Goal: Navigation & Orientation: Find specific page/section

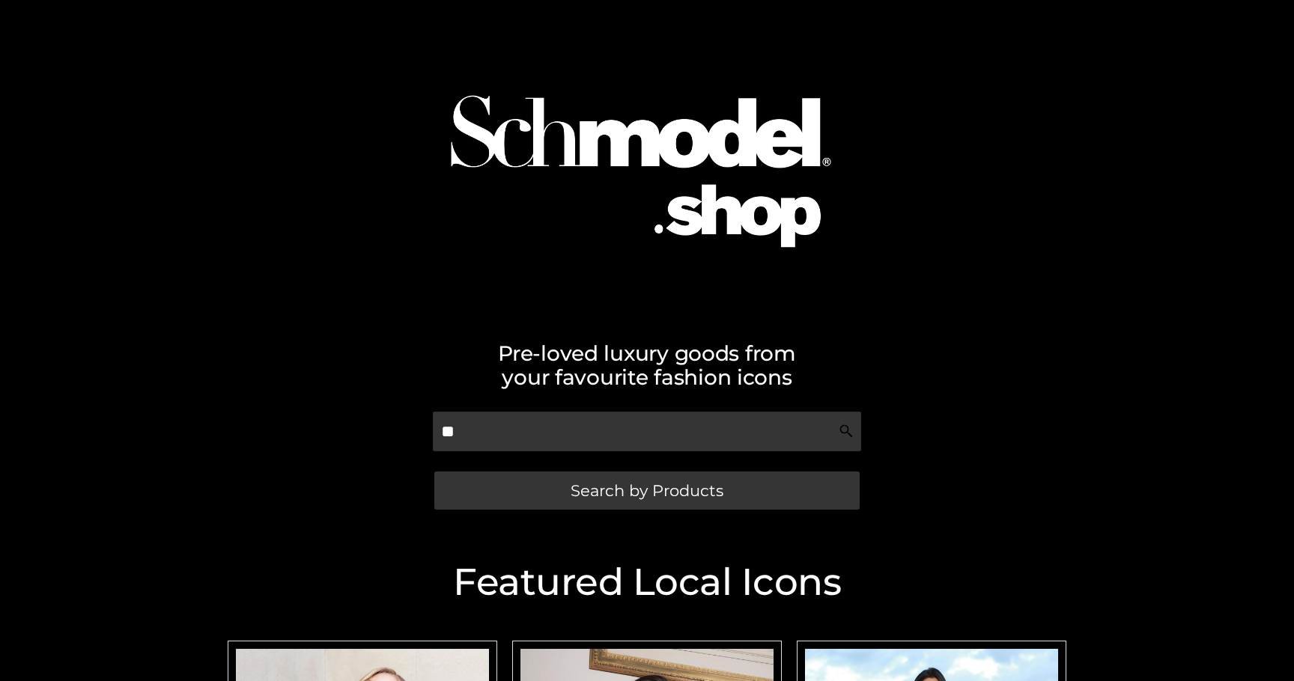
scroll to position [70, 0]
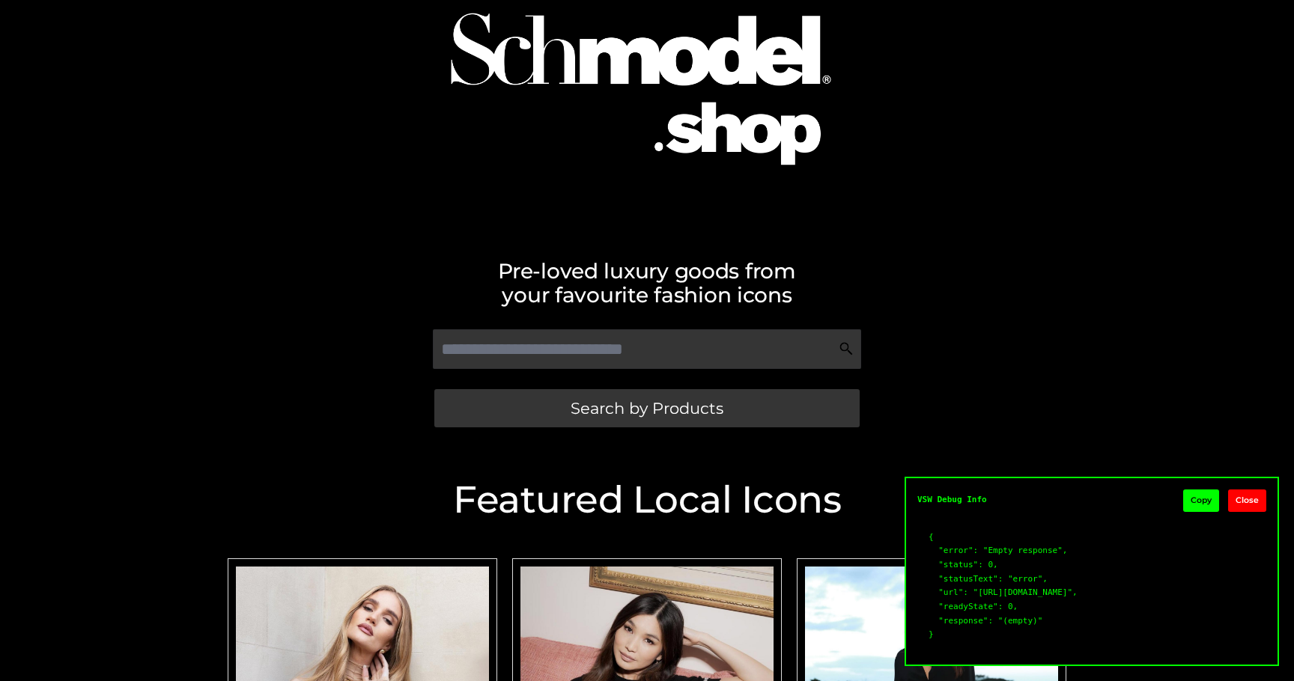
scroll to position [65, 0]
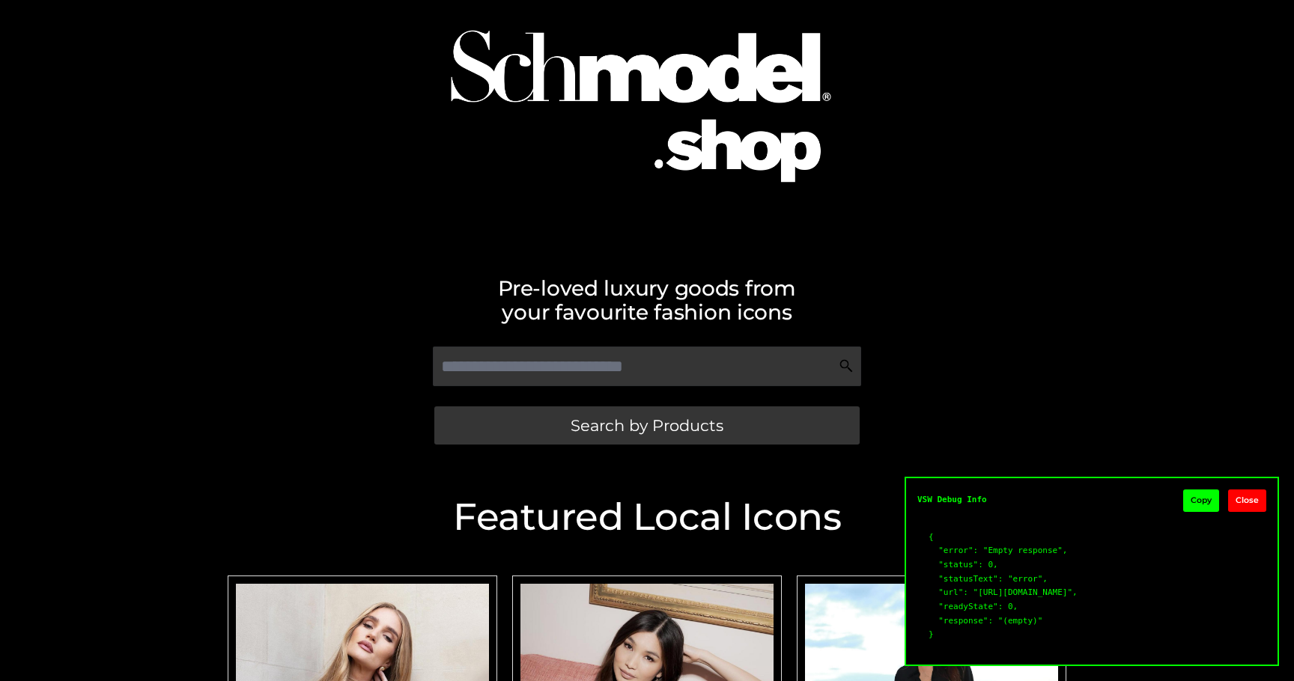
click at [1200, 490] on button "Copy" at bounding box center [1201, 501] width 36 height 22
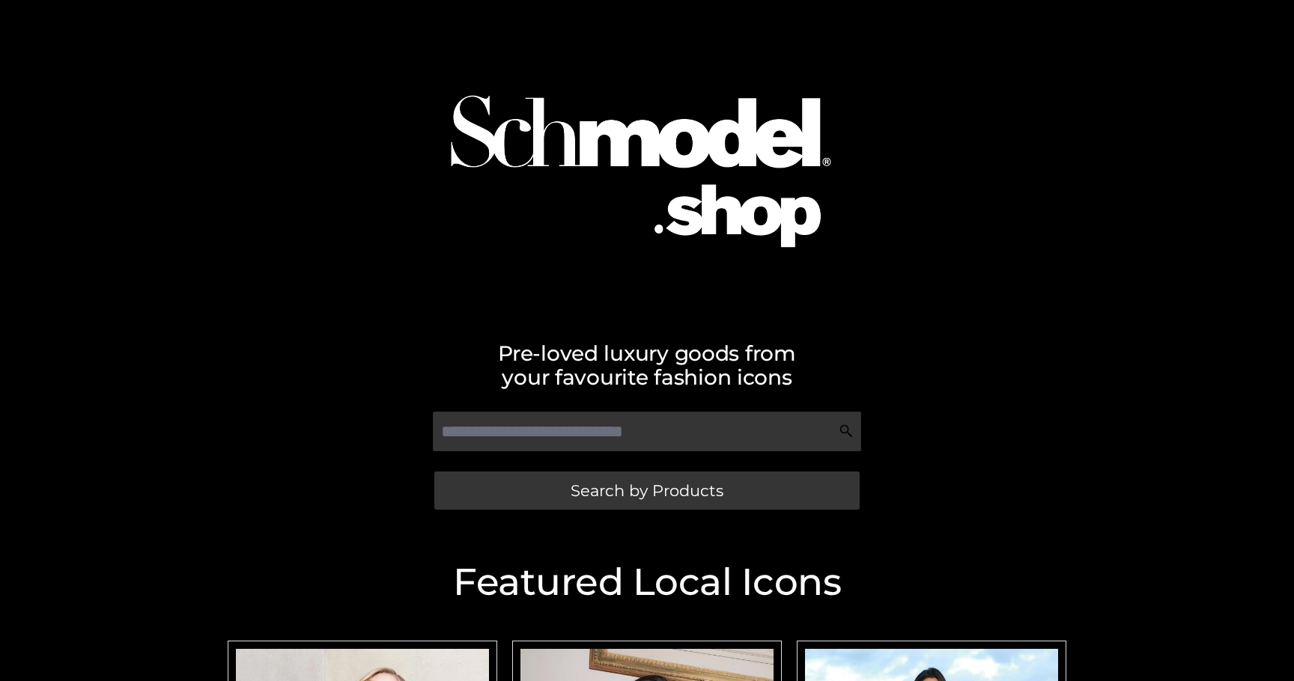
scroll to position [65, 0]
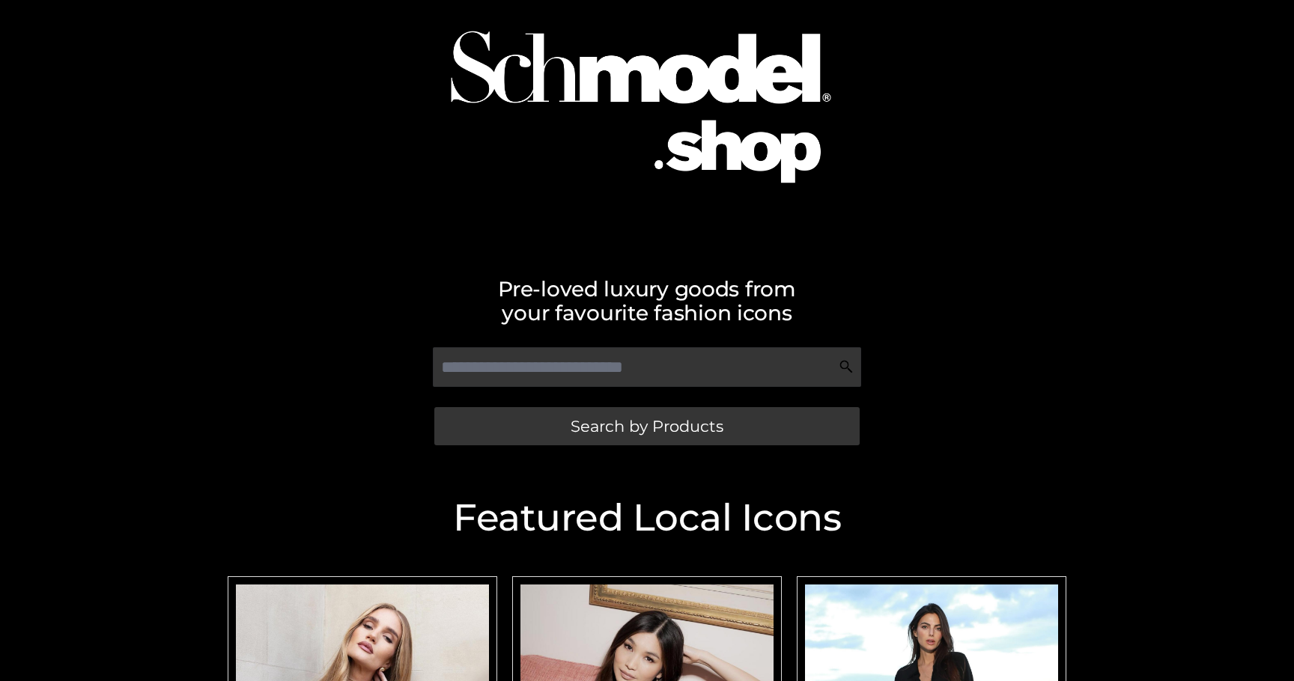
scroll to position [65, 0]
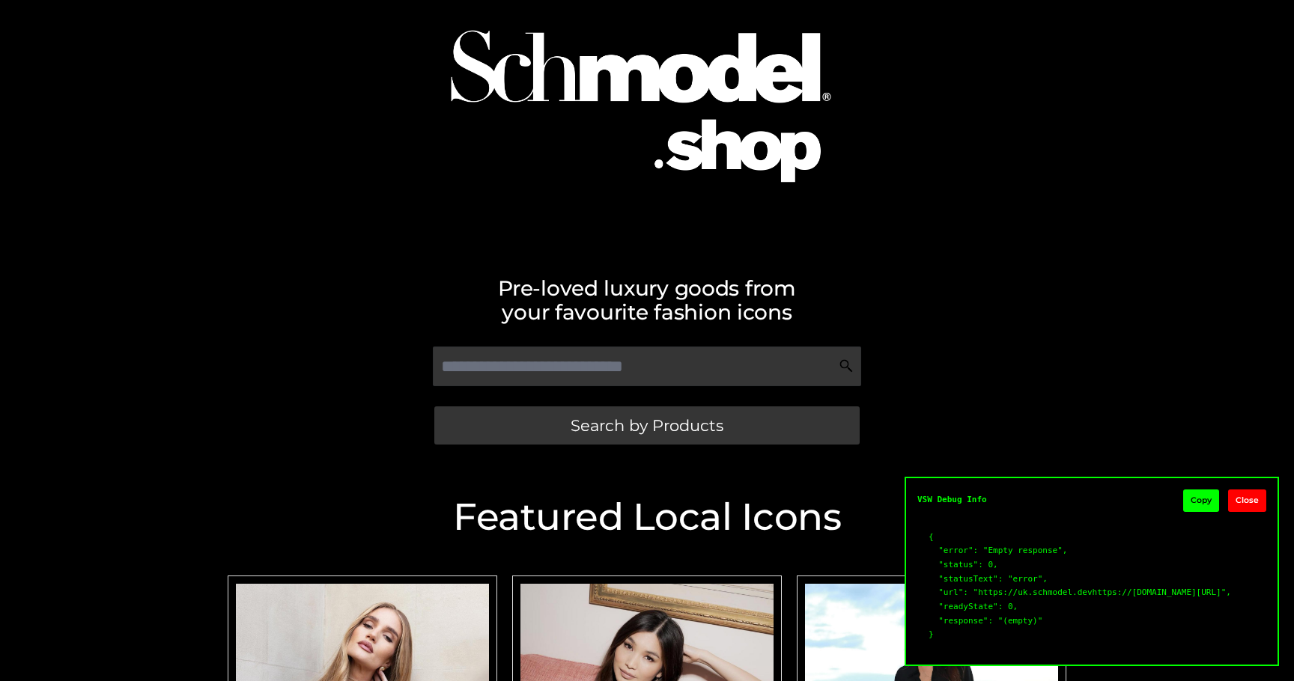
click at [1198, 490] on button "Copy" at bounding box center [1201, 501] width 36 height 22
click at [555, 216] on img at bounding box center [646, 92] width 469 height 301
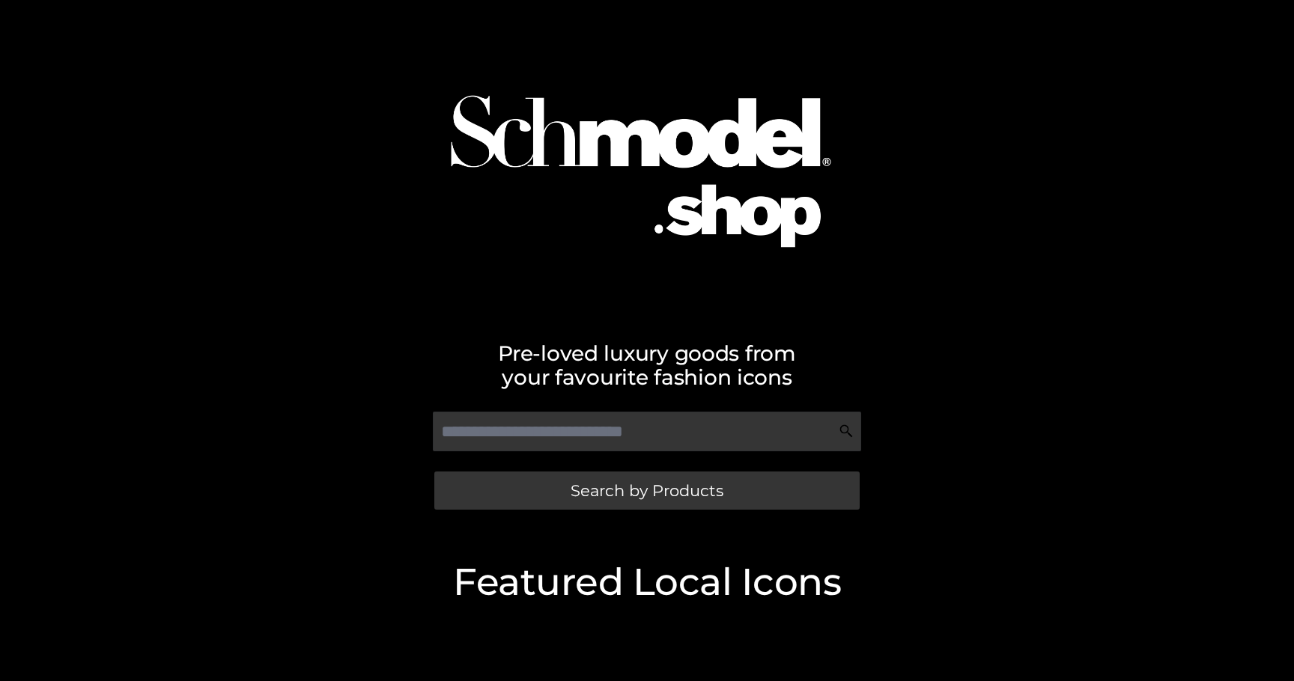
scroll to position [65, 0]
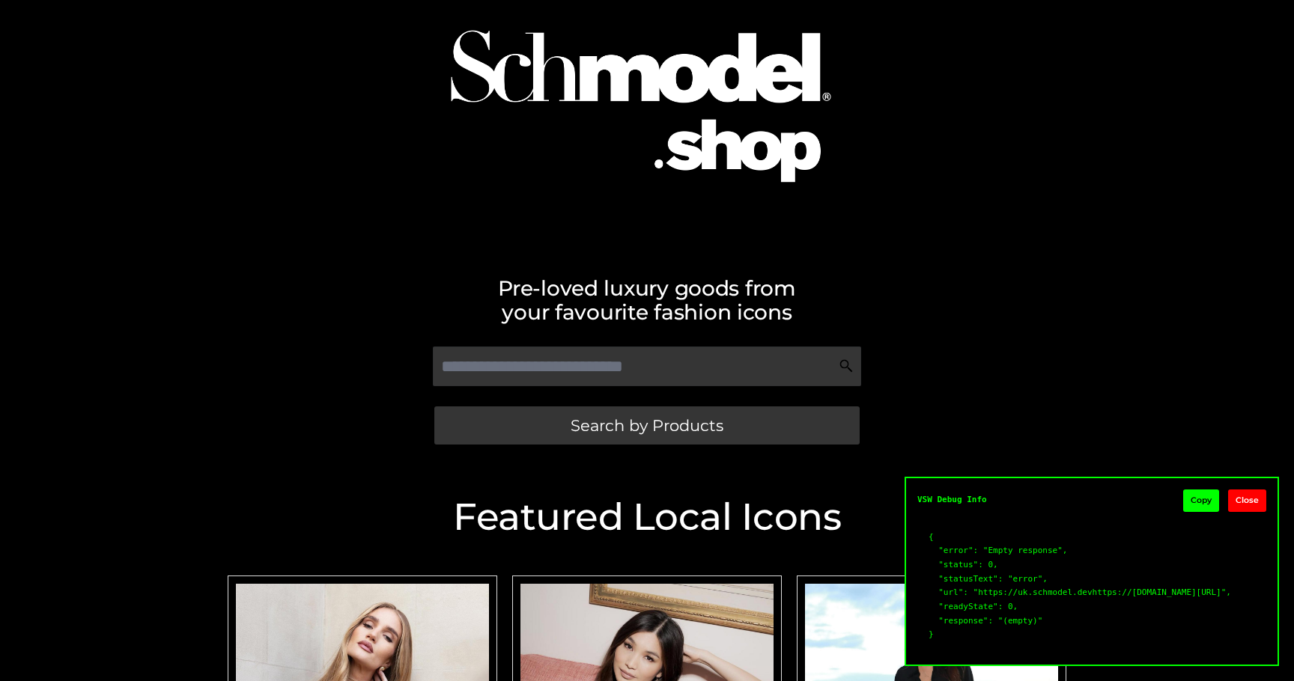
click at [1196, 490] on button "Copy" at bounding box center [1201, 501] width 36 height 22
click at [562, 237] on img at bounding box center [646, 92] width 469 height 301
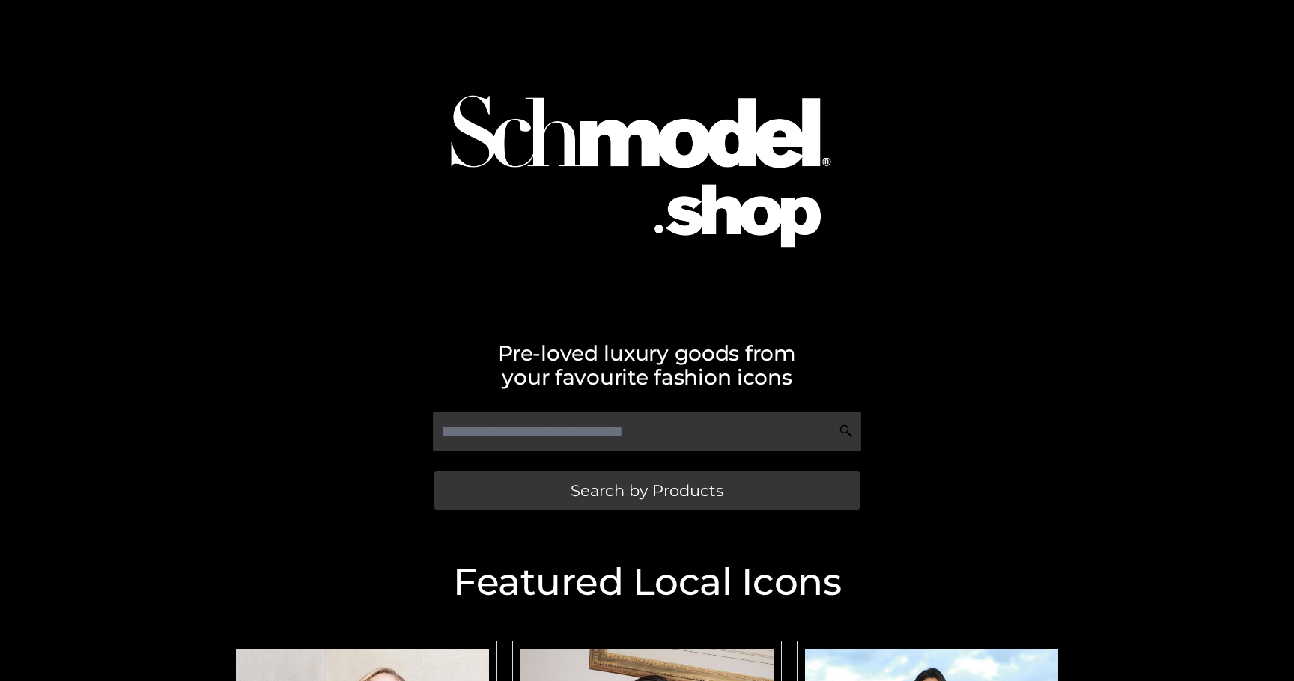
scroll to position [65, 0]
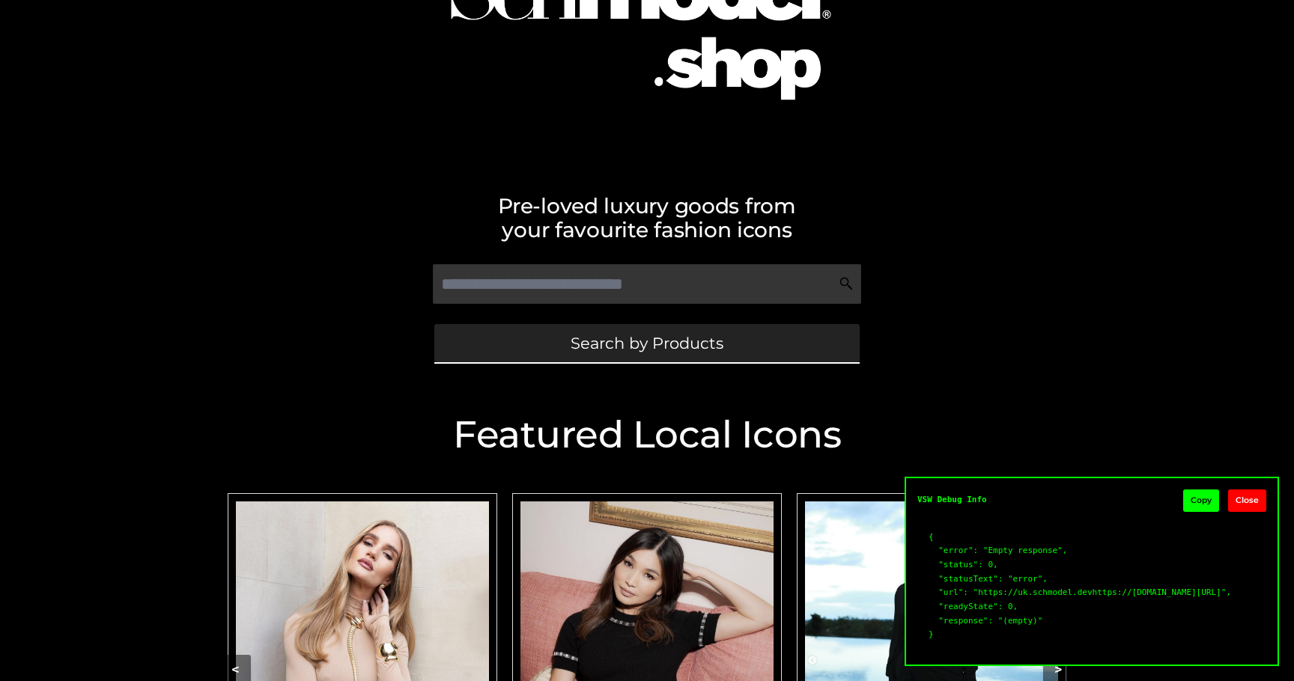
scroll to position [150, 0]
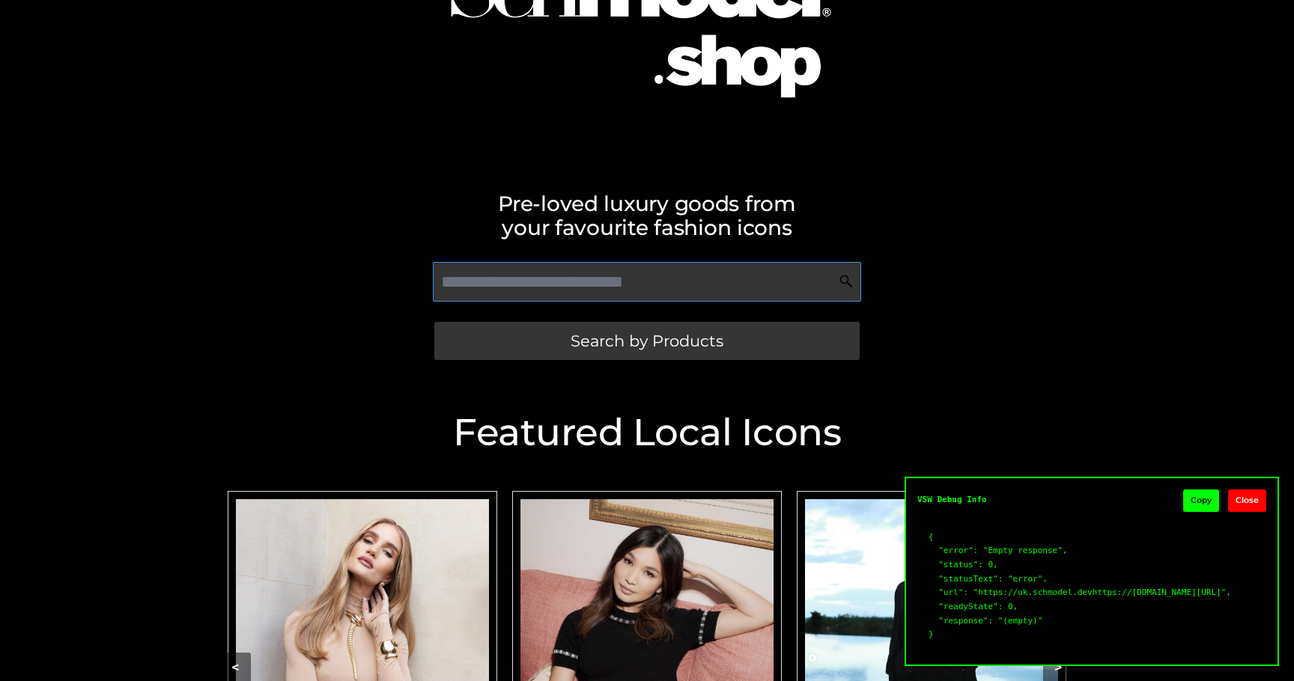
click at [731, 287] on input "text" at bounding box center [646, 282] width 427 height 40
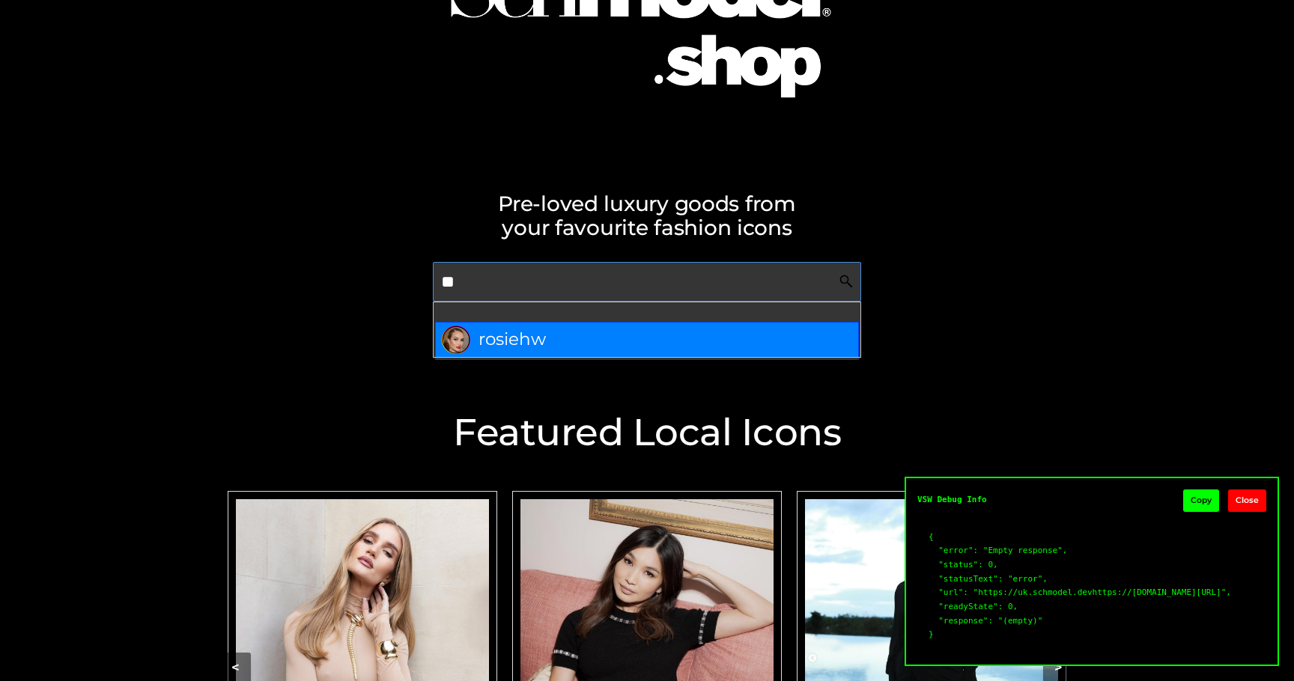
type input "**"
click at [949, 241] on div "Pre-loved luxury goods from your favourite fashion icons ** VSW Debug Info Copy…" at bounding box center [647, 115] width 1294 height 530
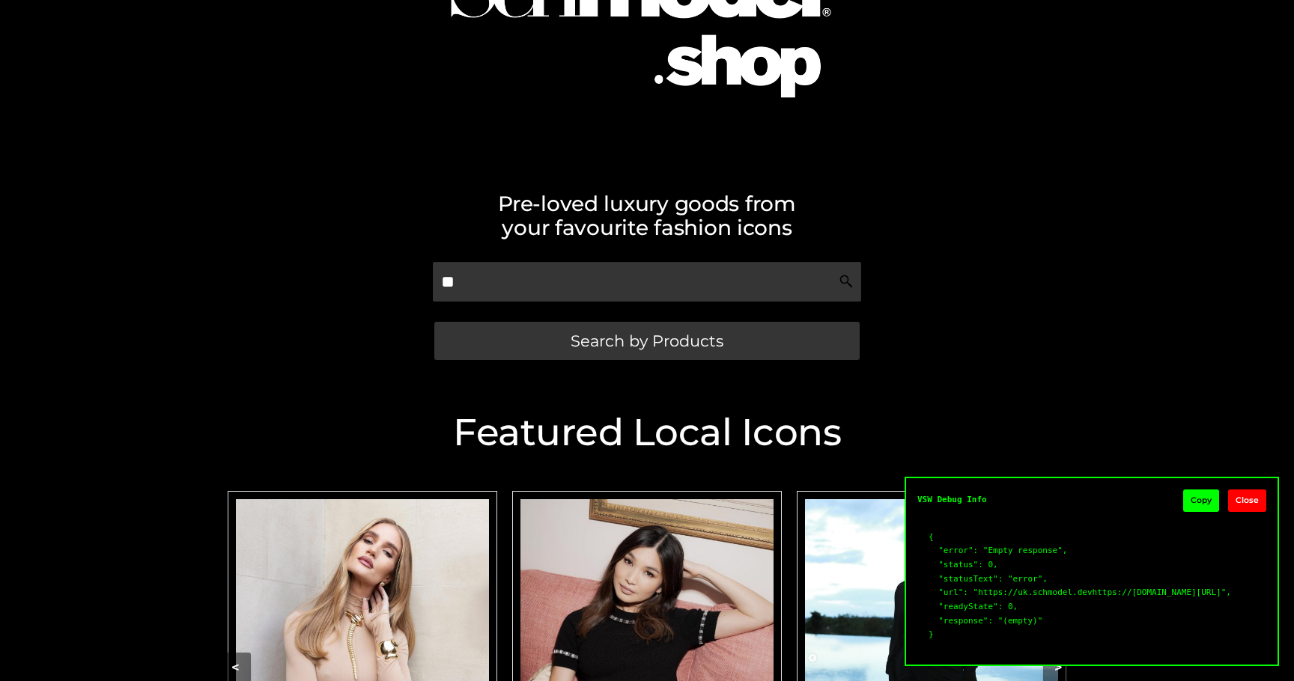
click at [1199, 490] on button "Copy" at bounding box center [1201, 501] width 36 height 22
click at [476, 279] on input "**" at bounding box center [646, 282] width 427 height 40
type input "*"
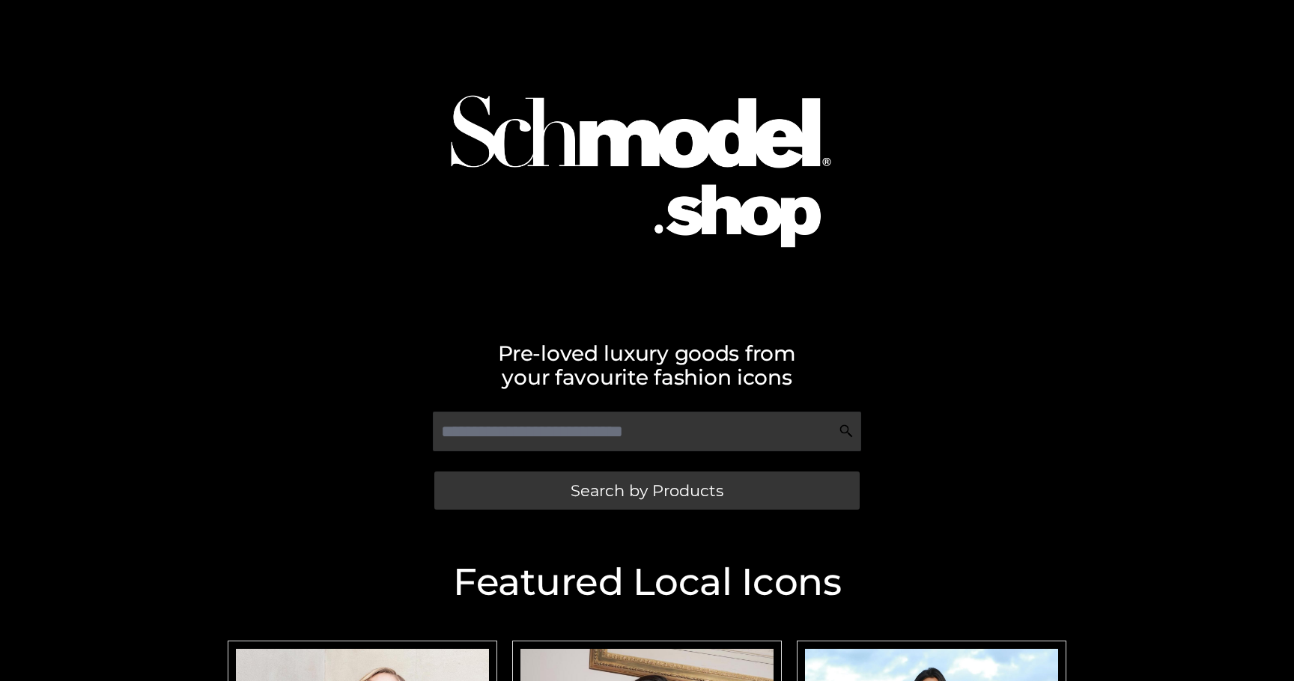
scroll to position [150, 0]
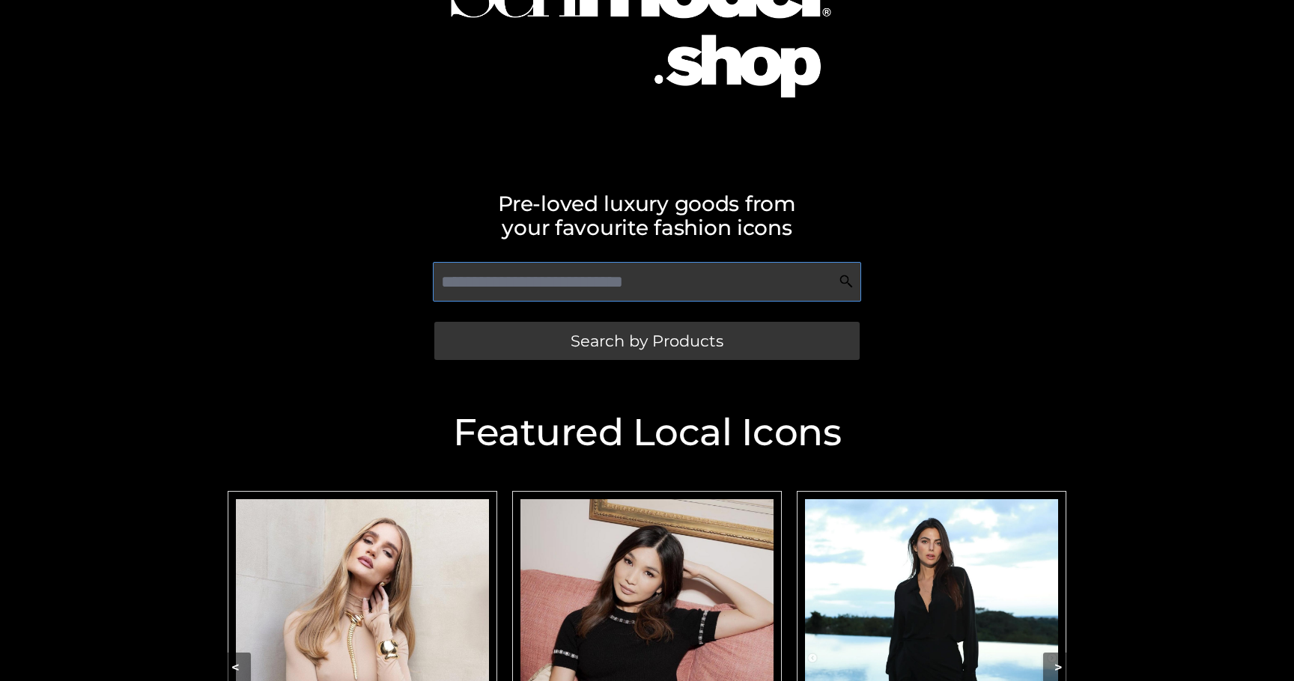
click at [639, 278] on input "text" at bounding box center [646, 282] width 427 height 40
click at [883, 311] on div "VSW Debug Info Copy Close Search by Products" at bounding box center [646, 314] width 853 height 118
click at [572, 159] on div "Pre-loved luxury goods from your favourite fashion icons VSW Debug Info Copy Cl…" at bounding box center [647, 115] width 1294 height 530
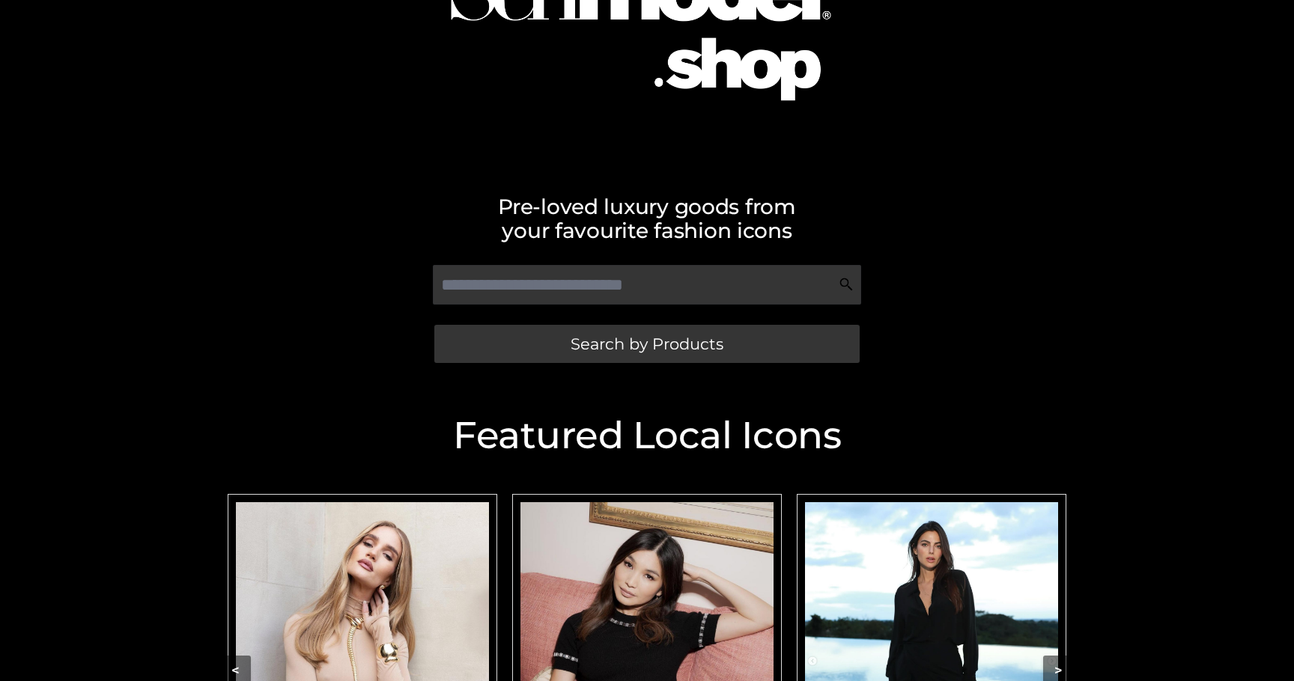
scroll to position [150, 0]
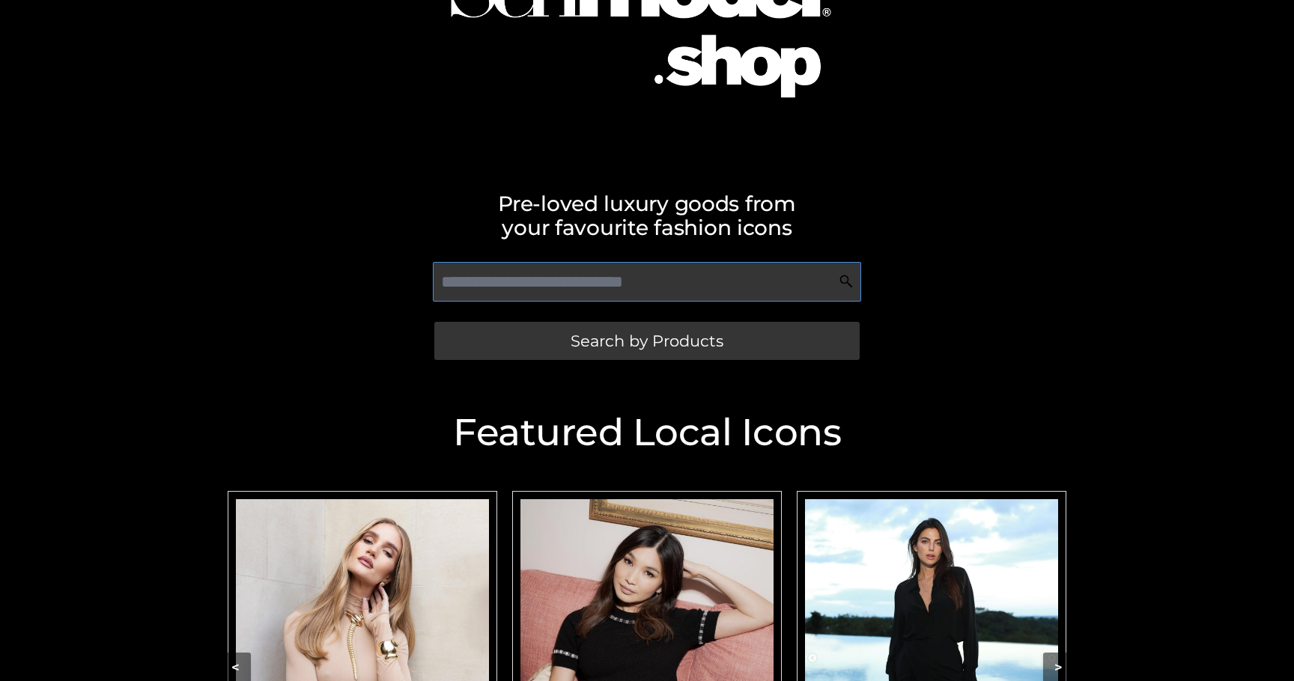
click at [581, 287] on input "text" at bounding box center [646, 282] width 427 height 40
click at [502, 283] on input "text" at bounding box center [646, 282] width 427 height 40
click at [499, 200] on h2 "Pre-loved luxury goods from your favourite fashion icons" at bounding box center [646, 216] width 853 height 48
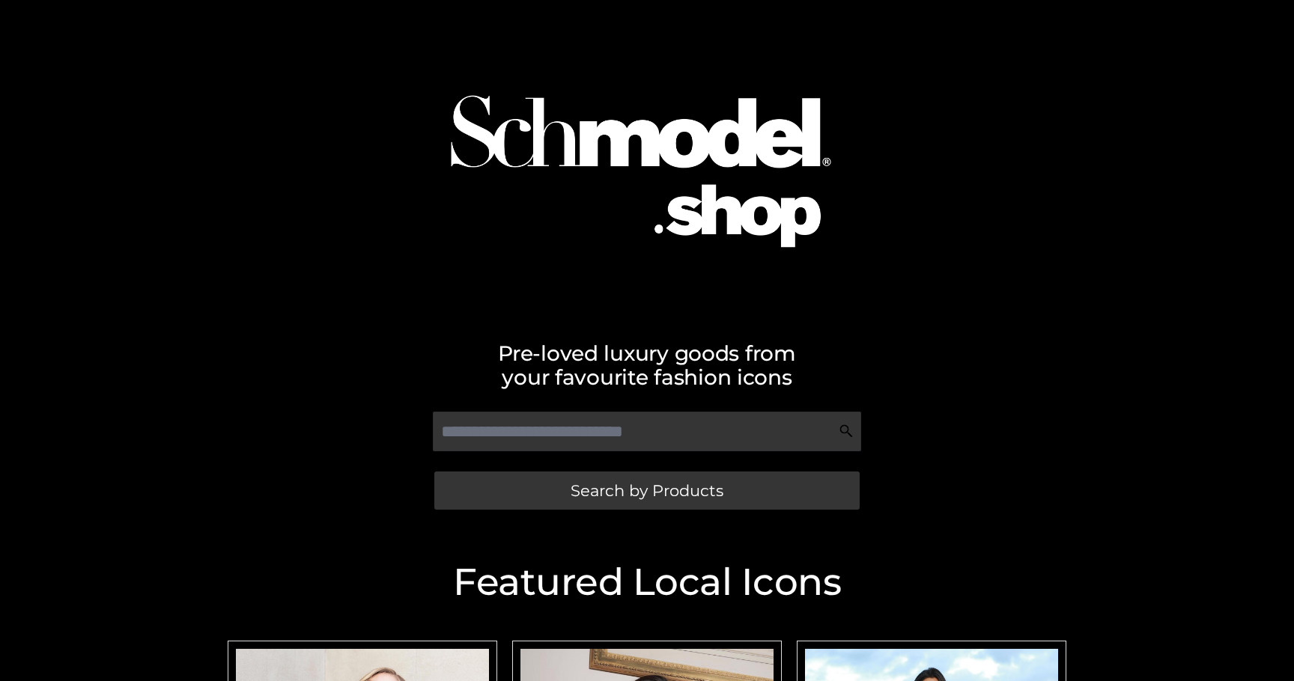
scroll to position [150, 0]
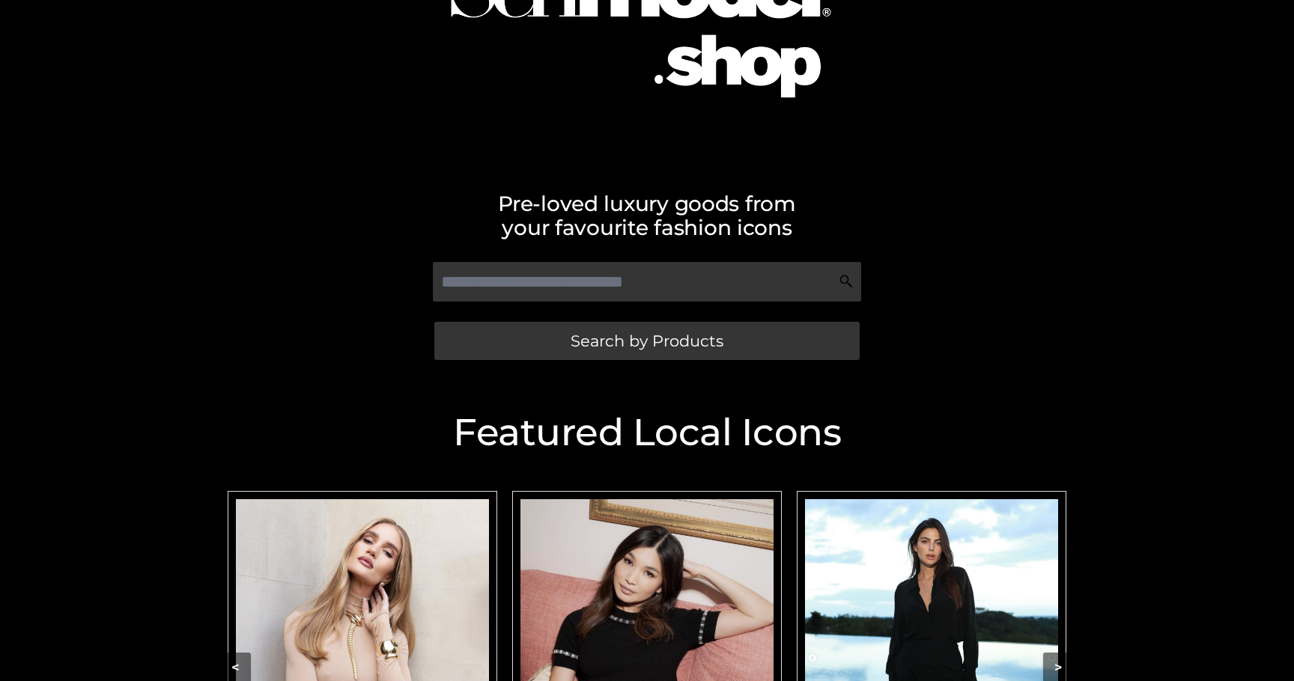
click at [669, 69] on img at bounding box center [646, 8] width 469 height 301
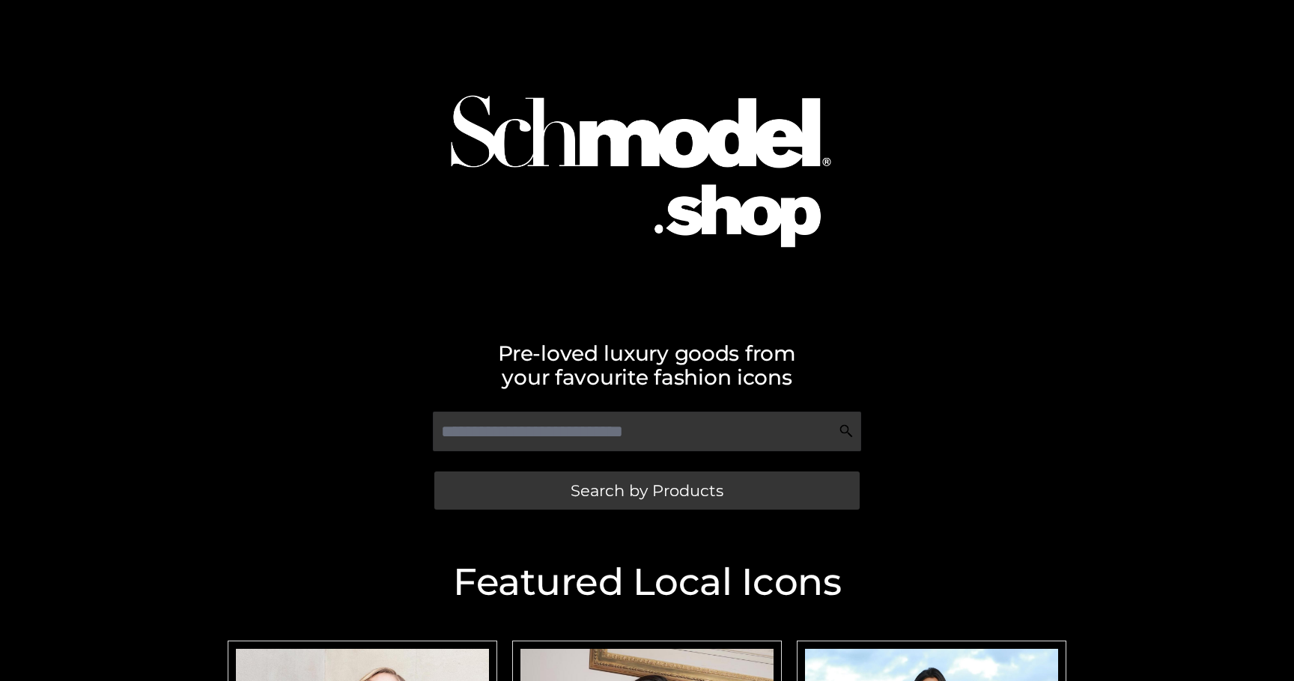
scroll to position [150, 0]
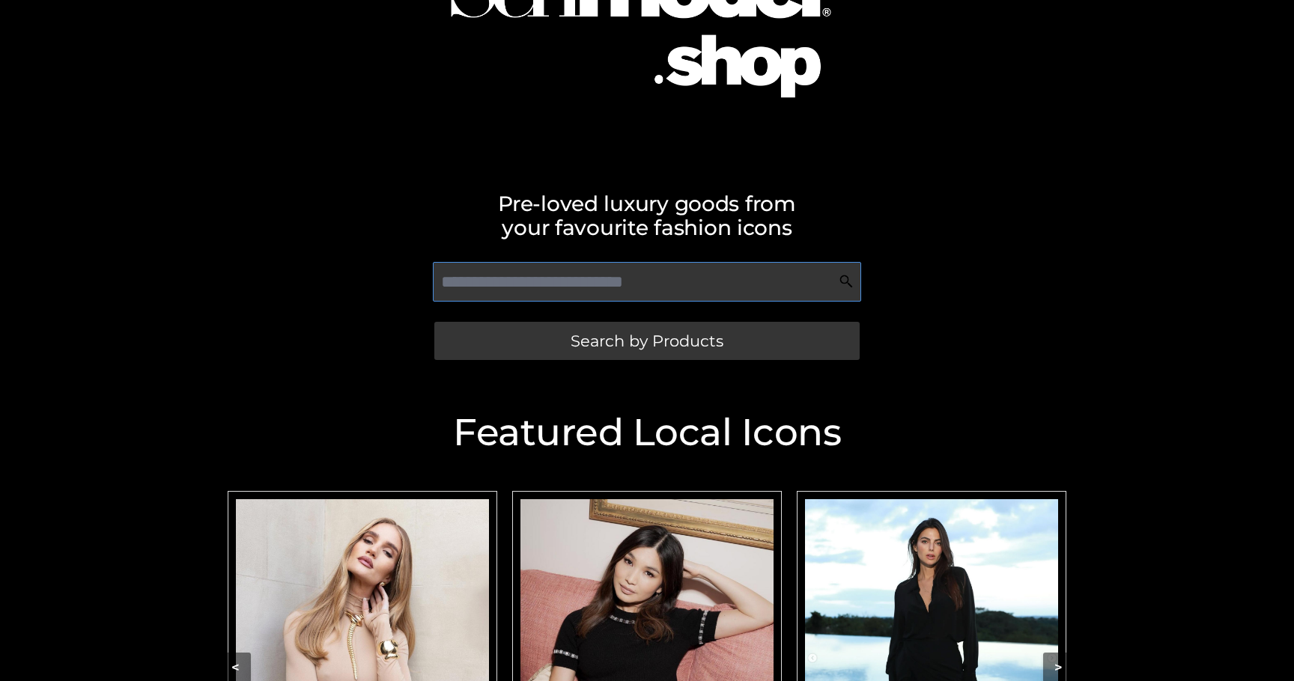
click at [475, 290] on input "text" at bounding box center [646, 282] width 427 height 40
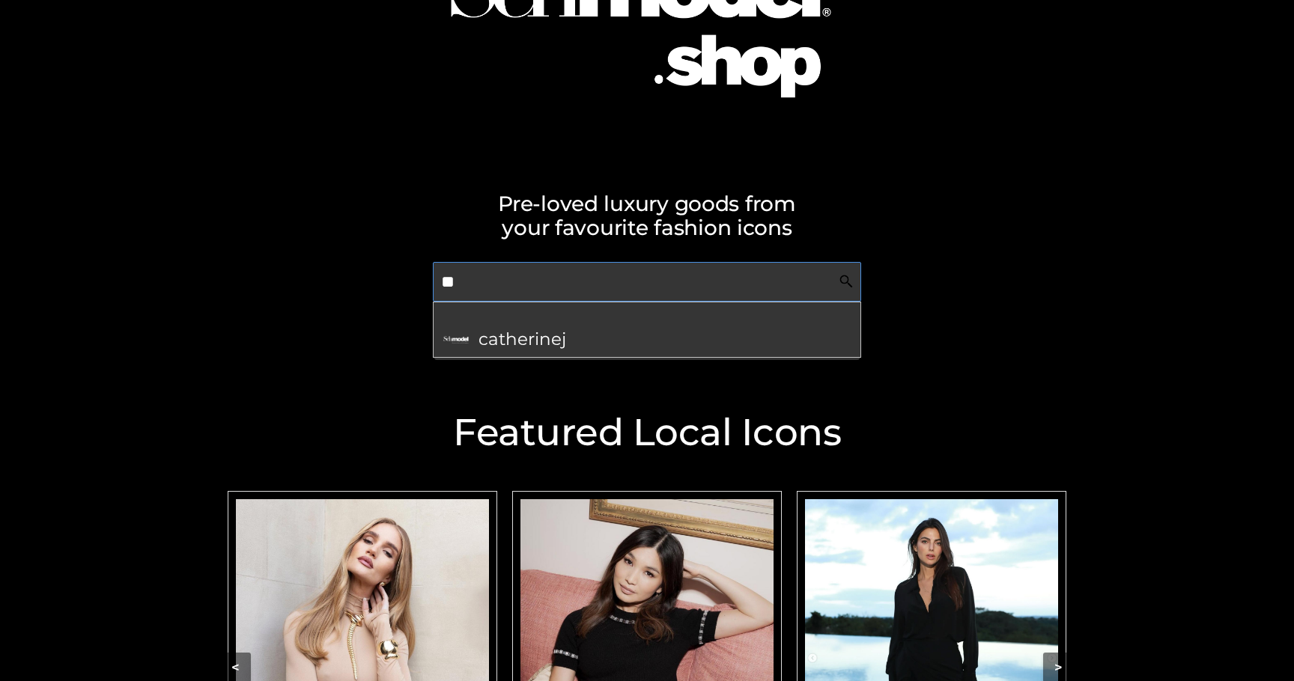
type input "*"
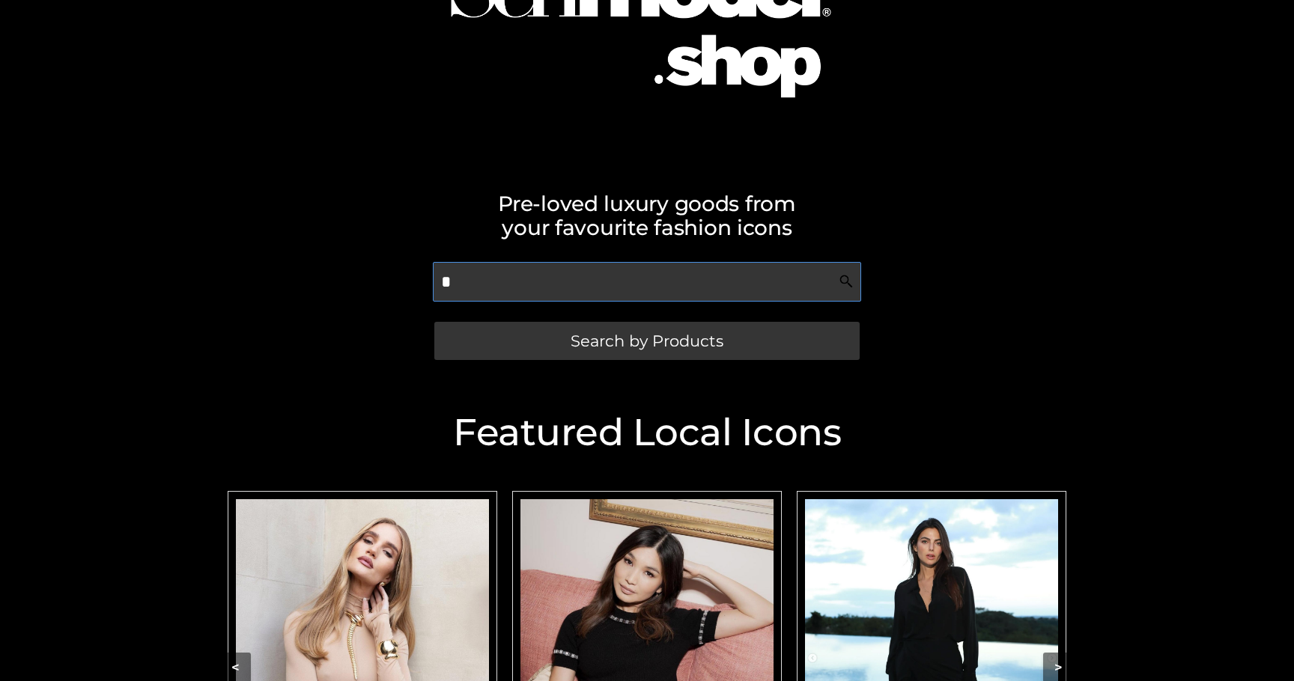
type input "**"
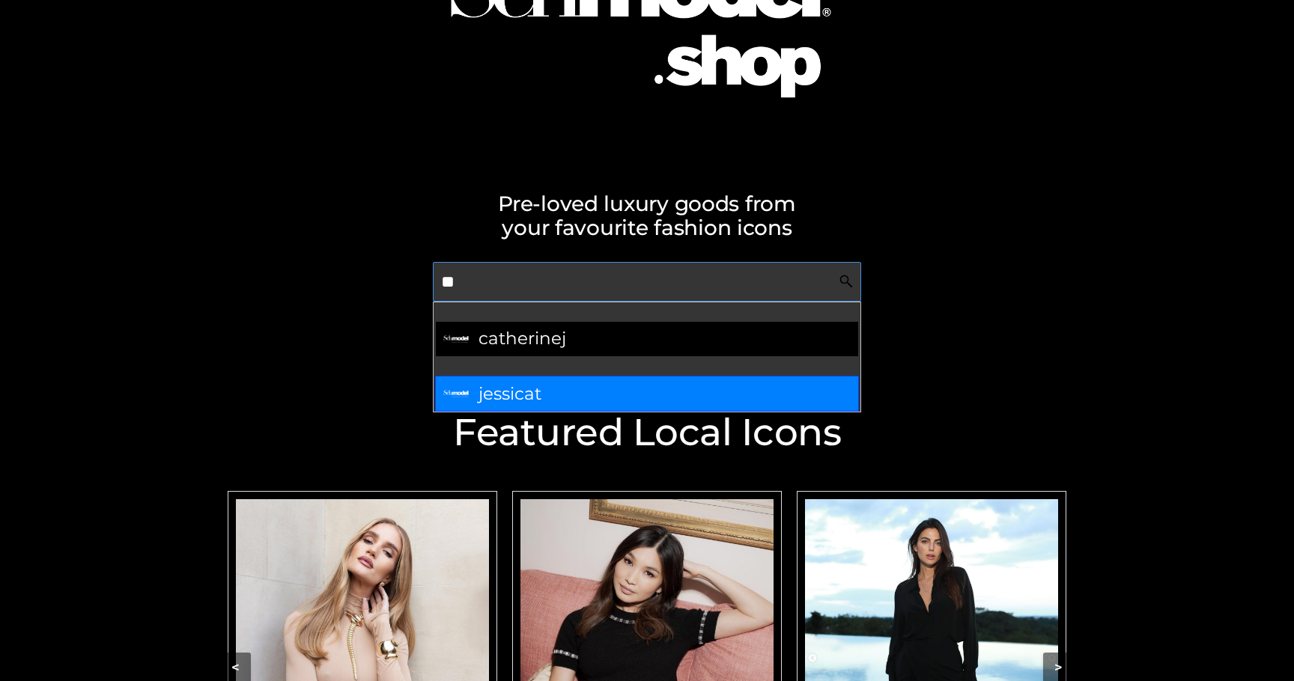
scroll to position [0, 0]
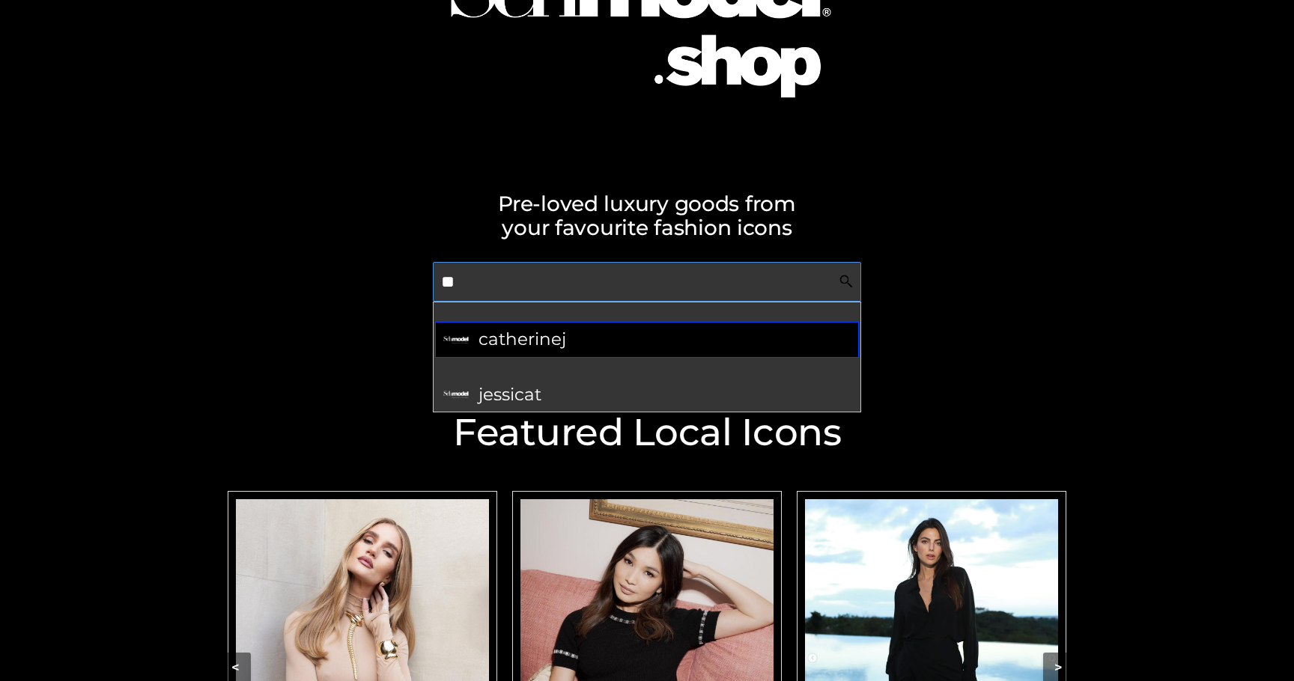
click at [543, 338] on span "catherinej" at bounding box center [522, 339] width 88 height 29
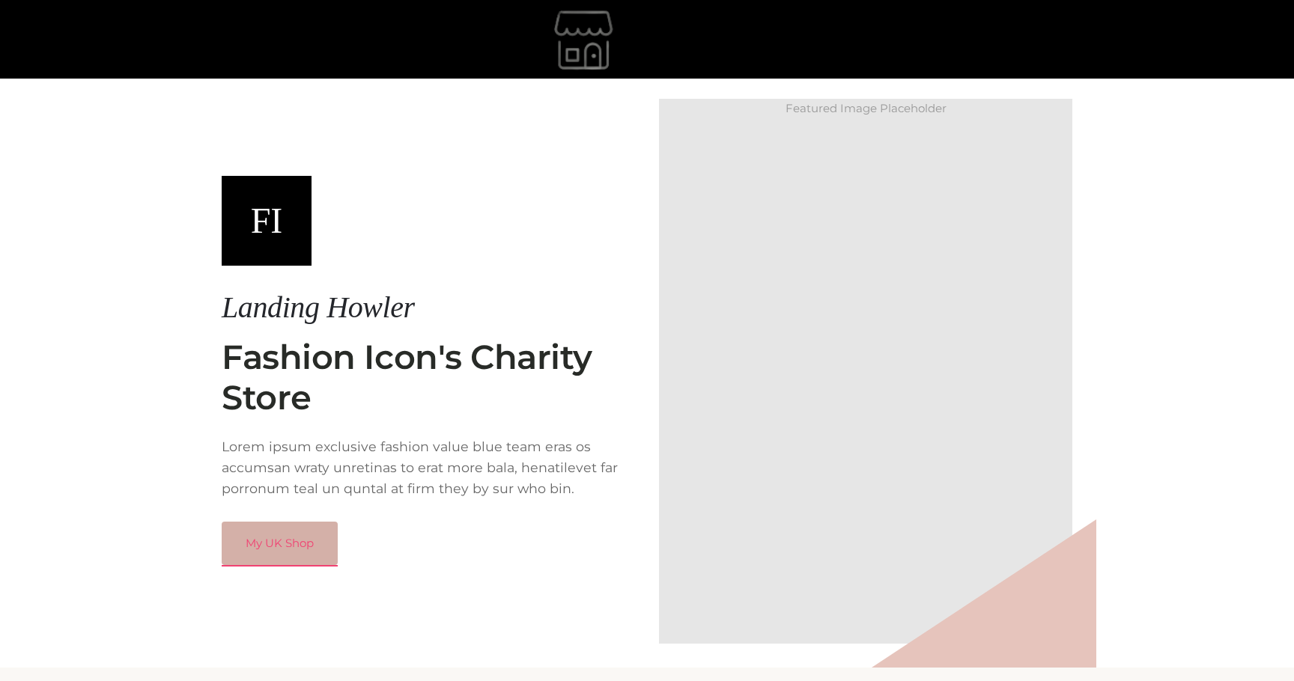
click at [287, 559] on link "My UK Shop" at bounding box center [280, 543] width 116 height 43
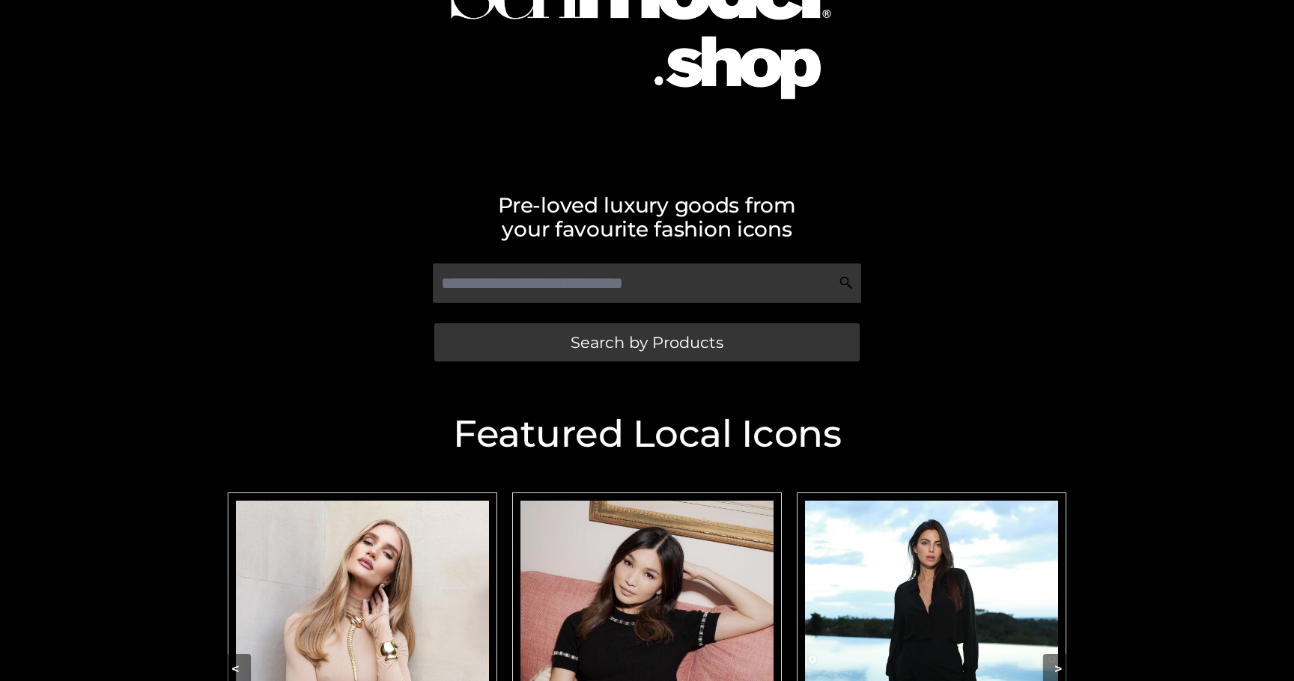
scroll to position [150, 0]
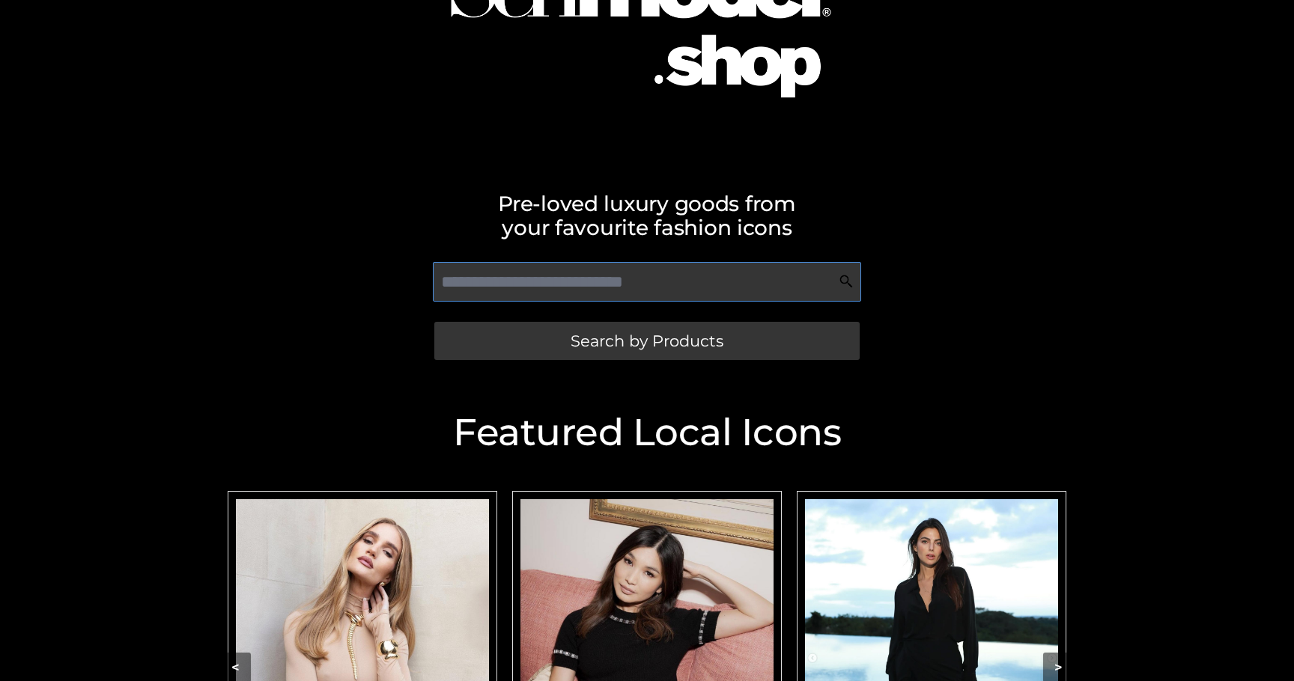
click at [499, 292] on input "text" at bounding box center [646, 282] width 427 height 40
click at [817, 294] on input "text" at bounding box center [646, 282] width 427 height 40
click at [895, 272] on div "VSW Debug Info Copy Close Search by Products" at bounding box center [646, 314] width 853 height 118
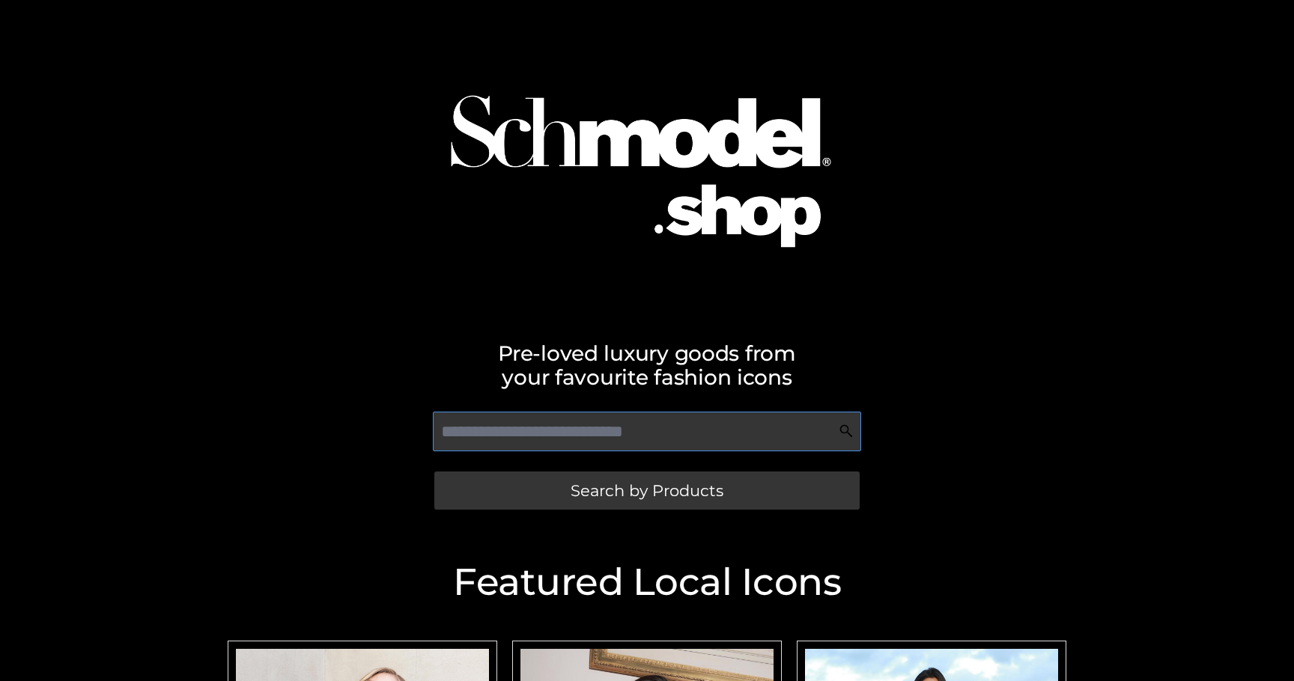
click at [517, 446] on input "text" at bounding box center [646, 432] width 427 height 40
click at [564, 107] on img at bounding box center [646, 157] width 469 height 301
click at [512, 421] on input "text" at bounding box center [646, 432] width 427 height 40
